Goal: Transaction & Acquisition: Purchase product/service

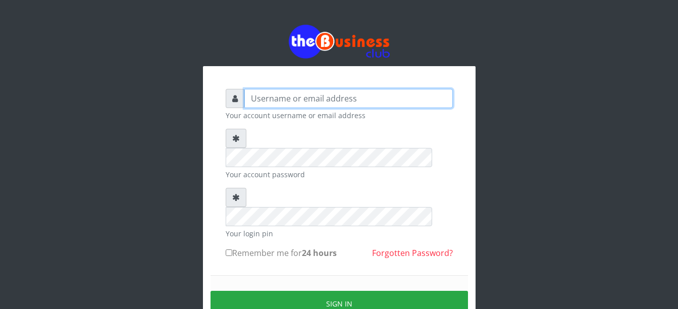
type input "Busybrain2"
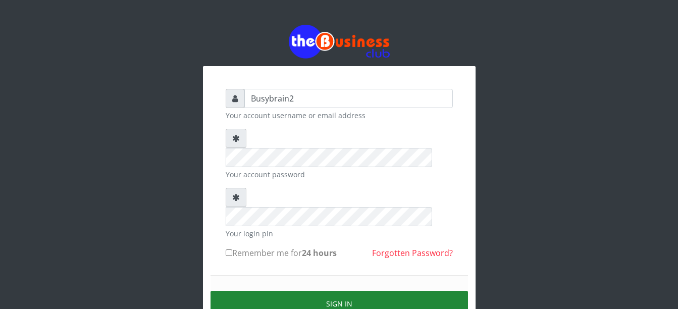
click at [358, 291] on button "Sign in" at bounding box center [340, 304] width 258 height 26
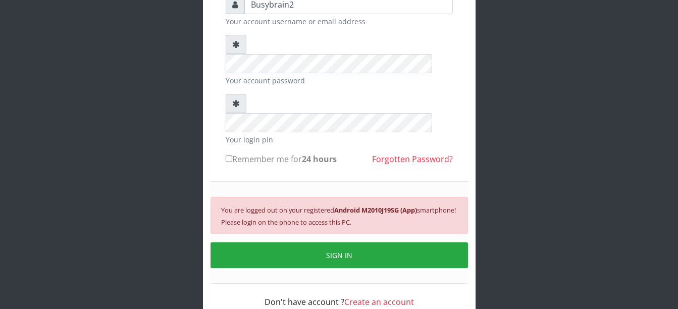
scroll to position [97, 0]
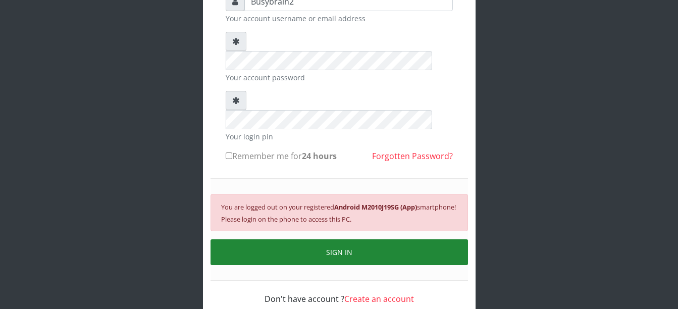
click at [421, 239] on button "SIGN IN" at bounding box center [340, 252] width 258 height 26
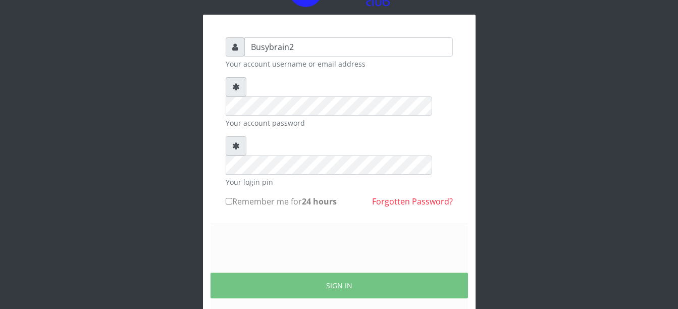
scroll to position [85, 0]
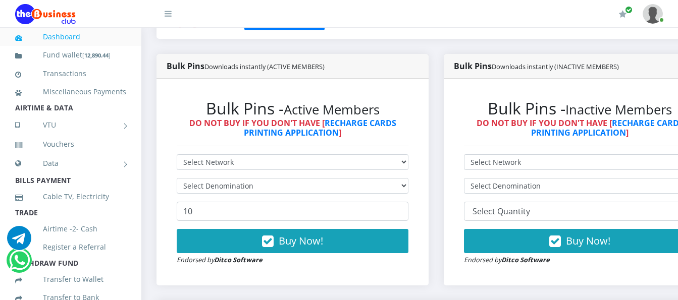
scroll to position [253, 0]
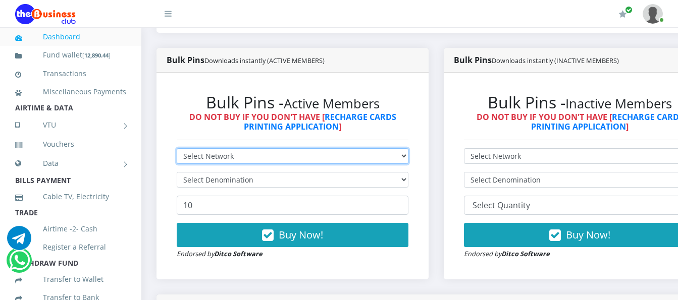
click at [396, 148] on select "Select Network MTN Globacom 9Mobile Airtel" at bounding box center [293, 156] width 232 height 16
select select "MTN"
click at [177, 148] on select "Select Network MTN Globacom 9Mobile Airtel" at bounding box center [293, 156] width 232 height 16
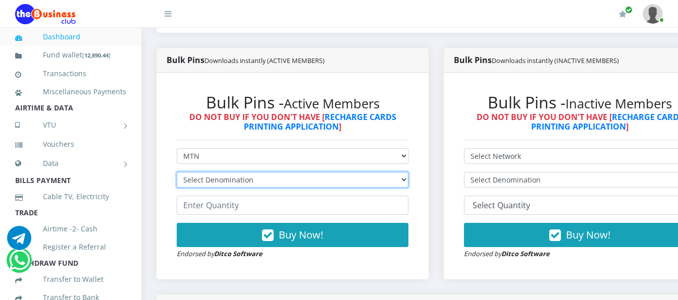
click at [339, 175] on select "Select Denomination MTN NGN100 - ₦96.99 MTN NGN200 - ₦193.98 MTN NGN400 - ₦387.…" at bounding box center [293, 180] width 232 height 16
select select "96.99-100"
click at [177, 172] on select "Select Denomination MTN NGN100 - ₦96.99 MTN NGN200 - ₦193.98 MTN NGN400 - ₦387.…" at bounding box center [293, 180] width 232 height 16
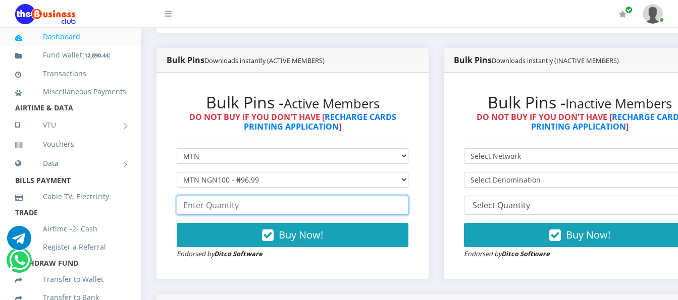
click at [335, 196] on input "number" at bounding box center [293, 205] width 232 height 19
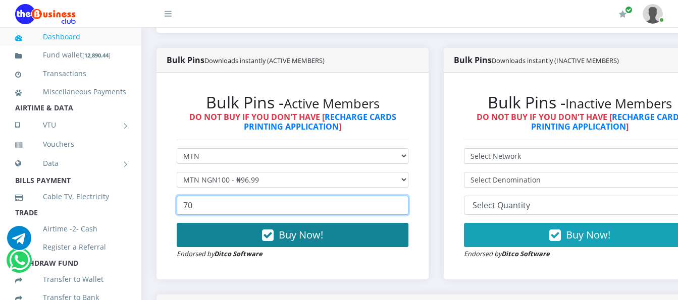
type input "70"
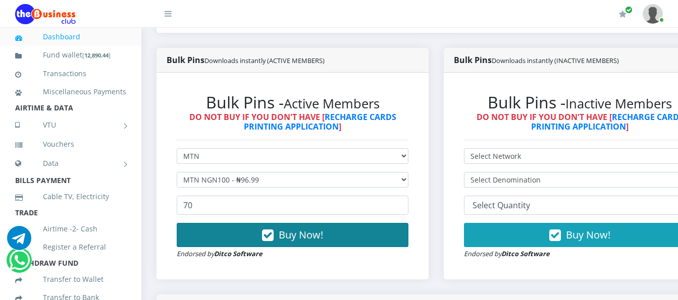
click at [284, 230] on span "Buy Now!" at bounding box center [301, 235] width 44 height 14
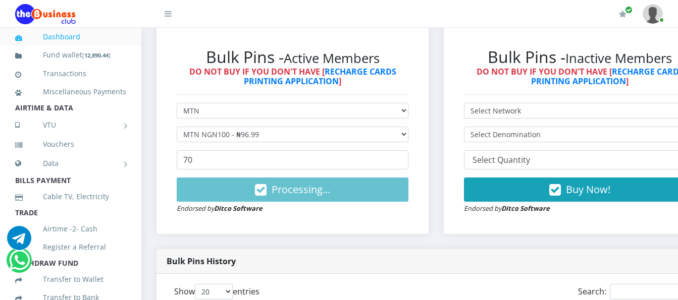
scroll to position [303, 0]
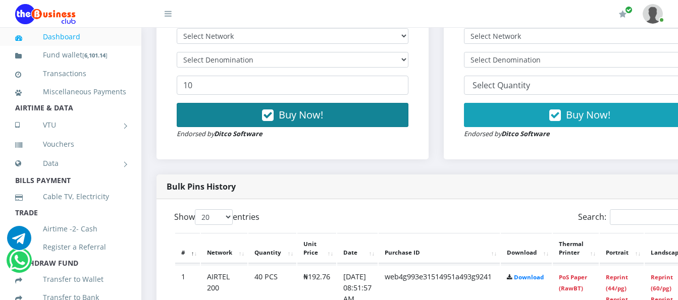
scroll to position [253, 0]
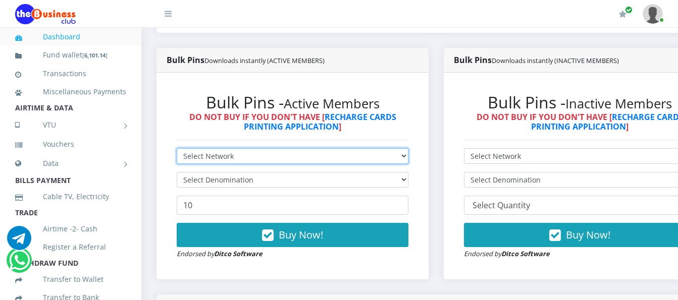
click at [302, 148] on select "Select Network MTN Globacom 9Mobile Airtel" at bounding box center [293, 156] width 232 height 16
select select "MTN"
click at [177, 148] on select "Select Network MTN Globacom 9Mobile Airtel" at bounding box center [293, 156] width 232 height 16
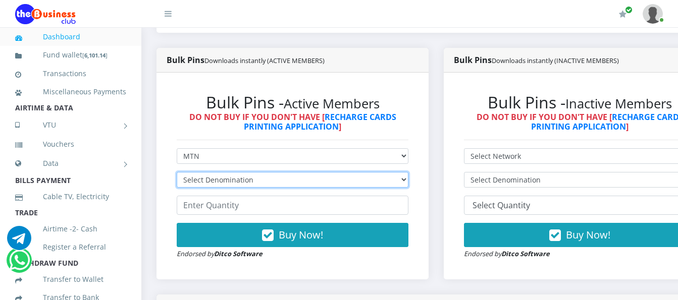
click at [289, 172] on select "Select Denomination MTN NGN100 - ₦96.99 MTN NGN200 - ₦193.98 MTN NGN400 - ₦387.…" at bounding box center [293, 180] width 232 height 16
select select "96.99-100"
click at [177, 172] on select "Select Denomination MTN NGN100 - ₦96.99 MTN NGN200 - ₦193.98 MTN NGN400 - ₦387.…" at bounding box center [293, 180] width 232 height 16
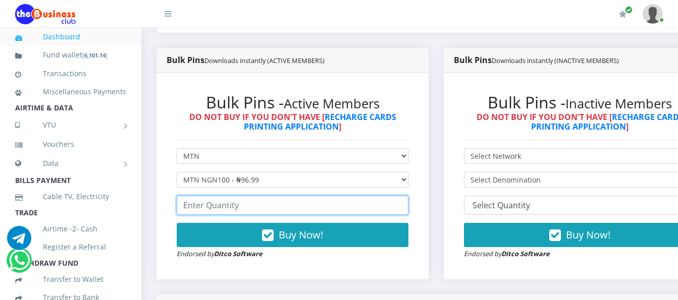
click at [292, 197] on input "number" at bounding box center [293, 205] width 232 height 19
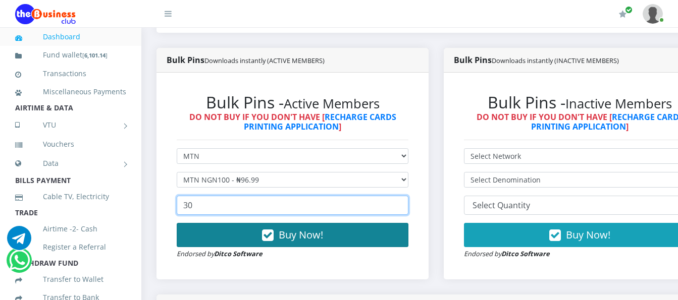
type input "30"
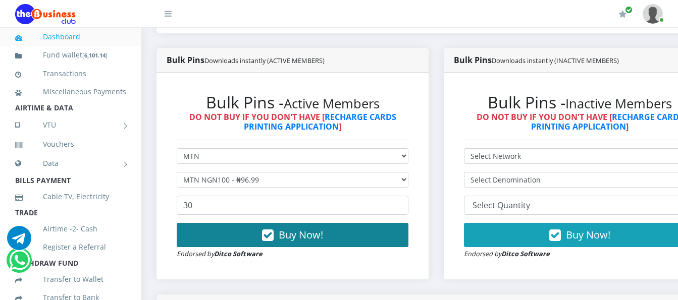
click at [318, 232] on span "Buy Now!" at bounding box center [301, 235] width 44 height 14
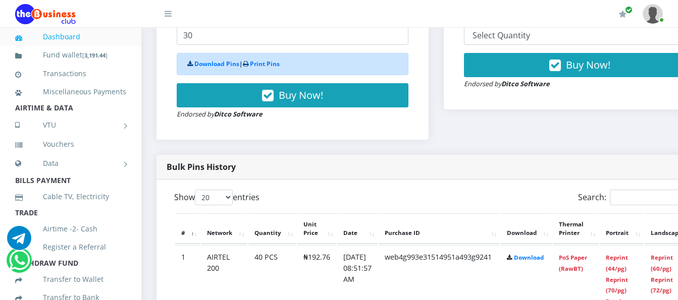
scroll to position [442, 0]
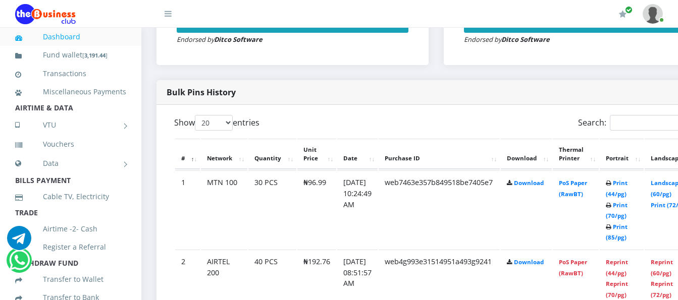
scroll to position [468, 0]
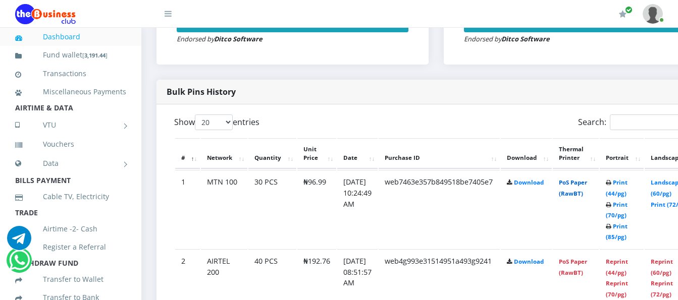
click at [587, 181] on link "PoS Paper (RawBT)" at bounding box center [573, 188] width 28 height 19
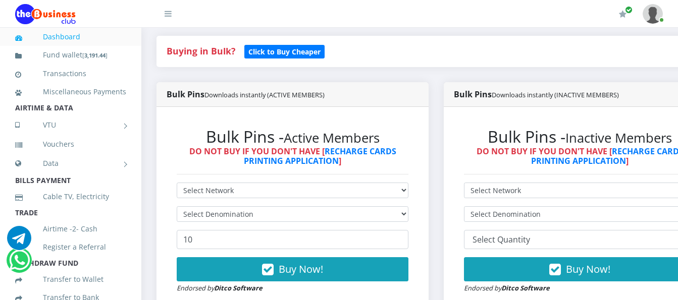
scroll to position [215, 0]
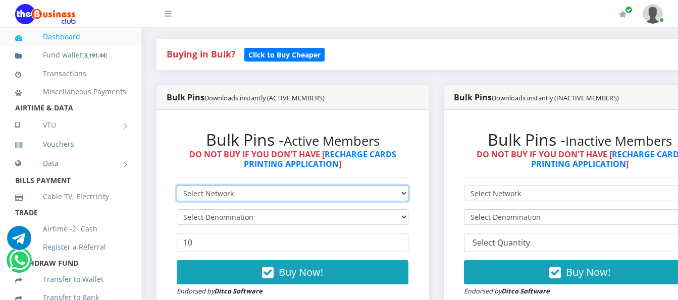
click at [283, 186] on select "Select Network MTN Globacom 9Mobile Airtel" at bounding box center [293, 194] width 232 height 16
select select "MTN"
click at [177, 186] on select "Select Network MTN Globacom 9Mobile Airtel" at bounding box center [293, 194] width 232 height 16
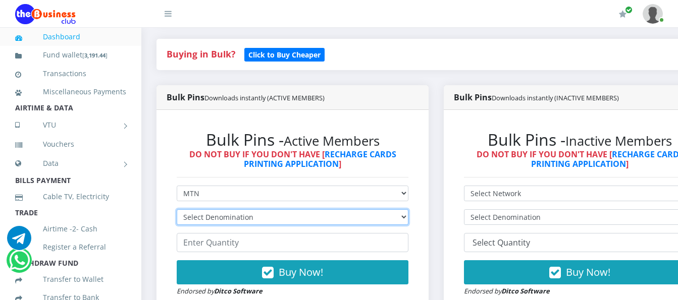
click at [274, 210] on select "Select Denomination MTN NGN100 - ₦96.99 MTN NGN200 - ₦193.98 MTN NGN400 - ₦387.…" at bounding box center [293, 218] width 232 height 16
select select "193.98-200"
click at [177, 210] on select "Select Denomination MTN NGN100 - ₦96.99 MTN NGN200 - ₦193.98 MTN NGN400 - ₦387.…" at bounding box center [293, 218] width 232 height 16
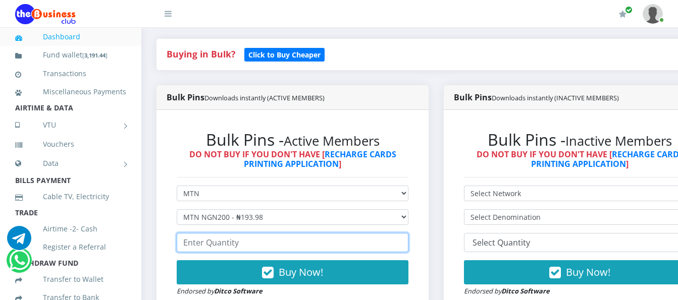
click at [284, 233] on input "number" at bounding box center [293, 242] width 232 height 19
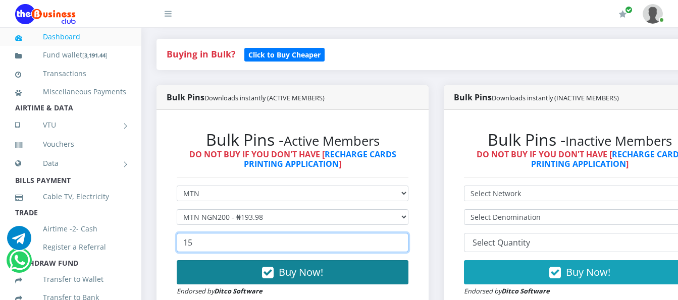
type input "15"
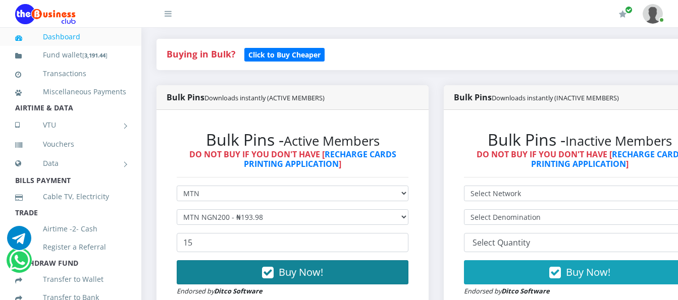
click at [323, 266] on span "Buy Now!" at bounding box center [301, 273] width 44 height 14
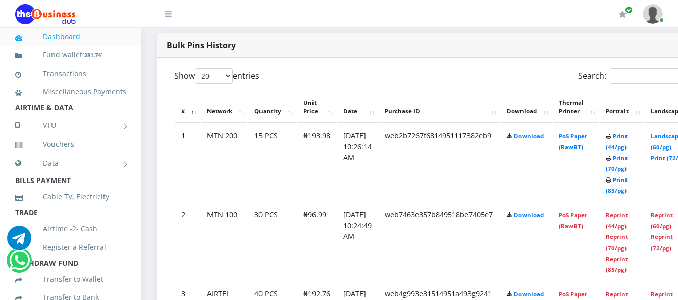
scroll to position [491, 0]
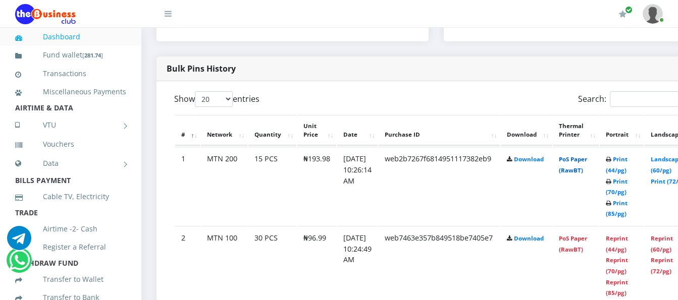
click at [582, 156] on link "PoS Paper (RawBT)" at bounding box center [573, 165] width 28 height 19
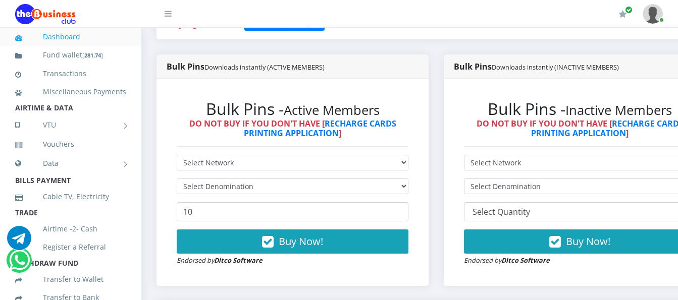
scroll to position [188, 0]
